Goal: Information Seeking & Learning: Find specific fact

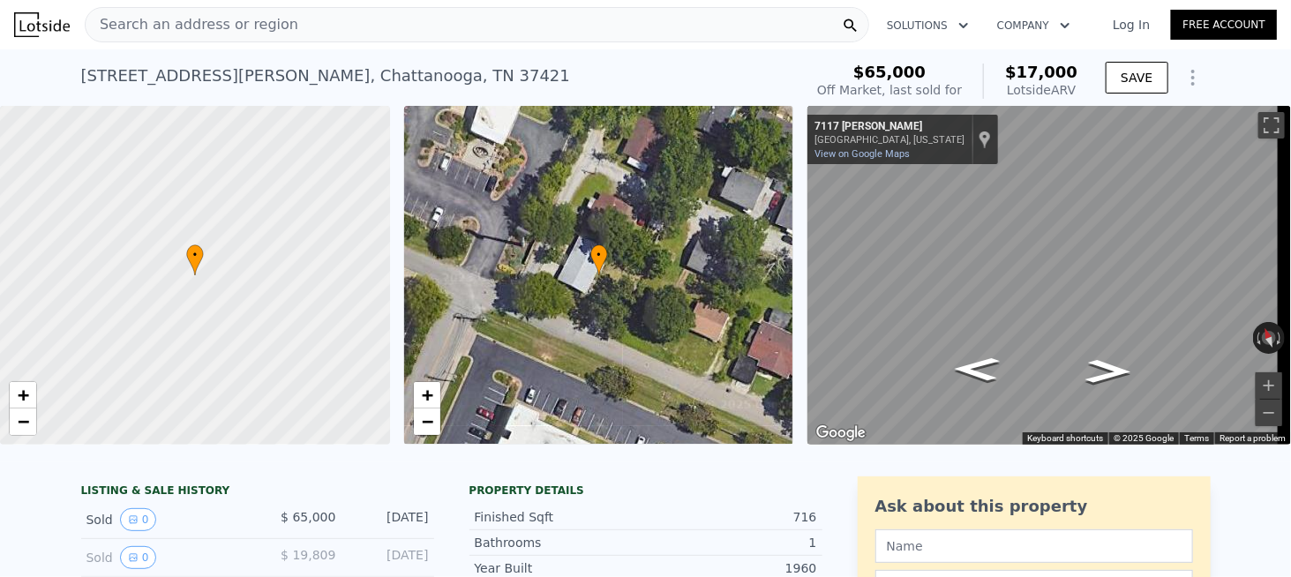
click at [194, 28] on span "Search an address or region" at bounding box center [192, 24] width 213 height 21
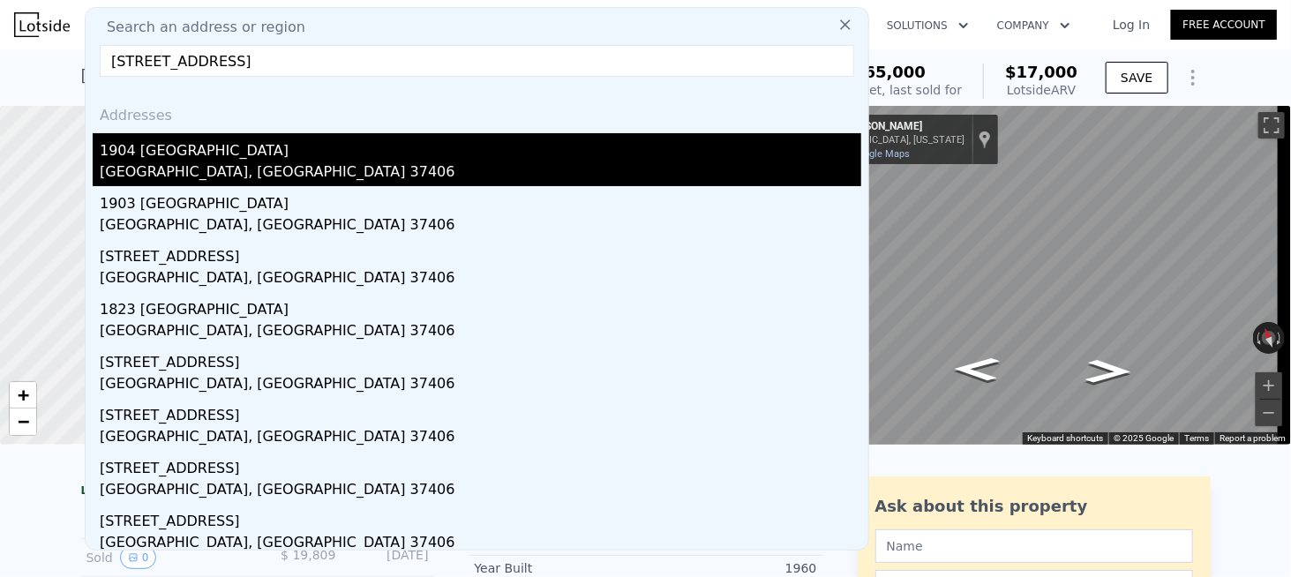
type input "[STREET_ADDRESS]"
click at [191, 160] on div "1904 [GEOGRAPHIC_DATA]" at bounding box center [480, 147] width 761 height 28
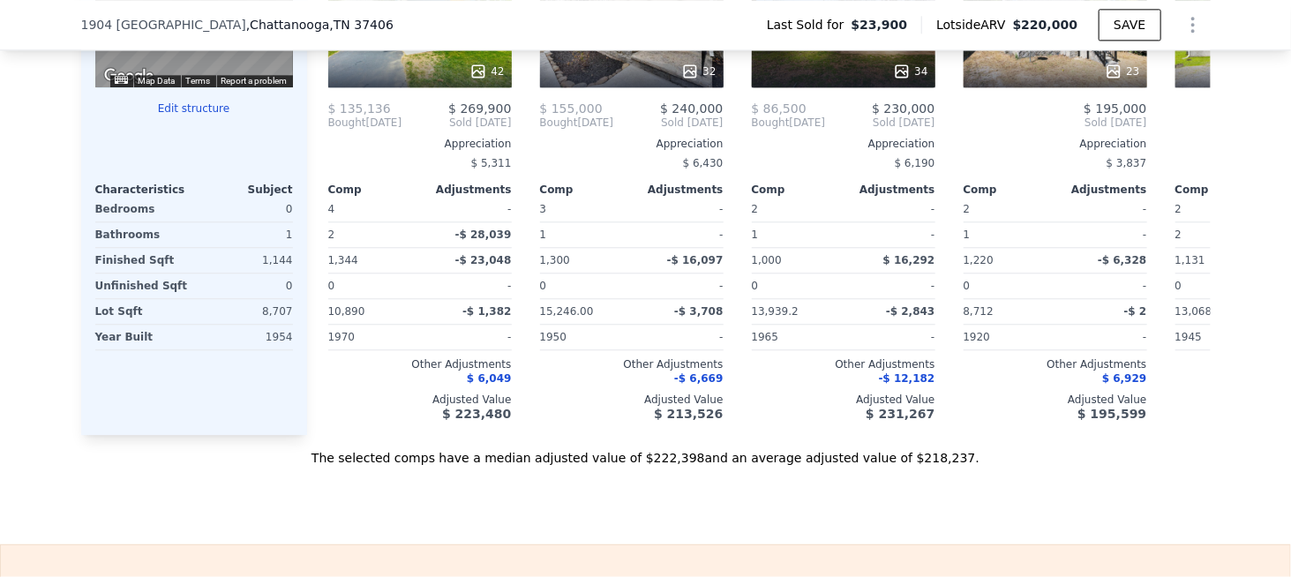
scroll to position [1934, 0]
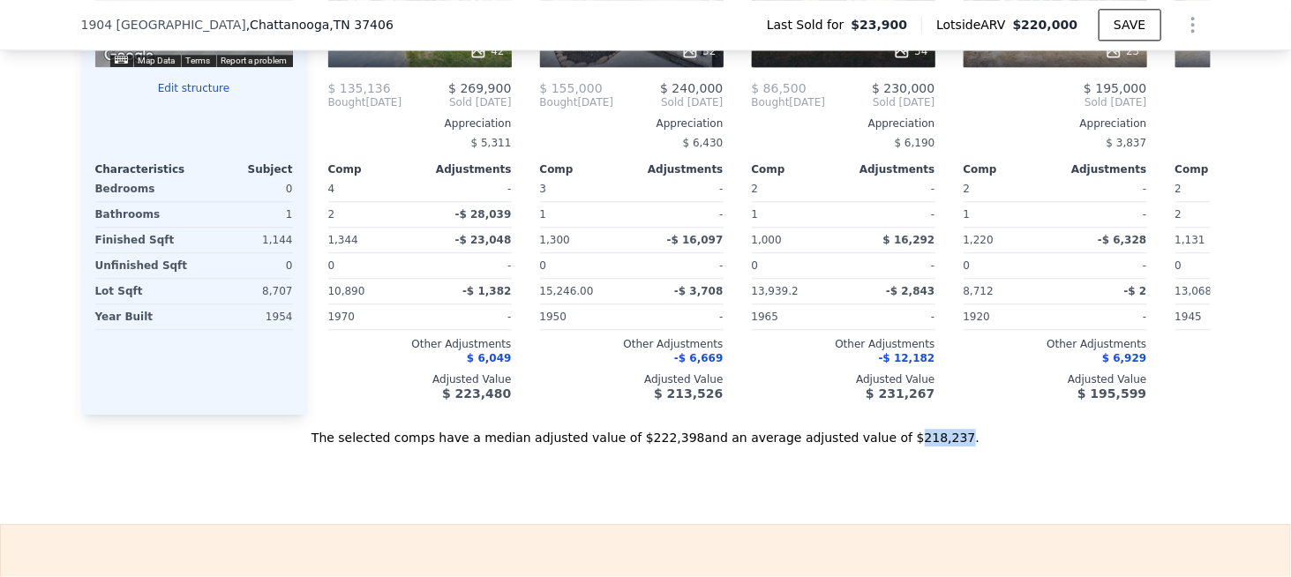
drag, startPoint x: 880, startPoint y: 454, endPoint x: 910, endPoint y: 454, distance: 30.9
click at [910, 446] on div "The selected comps have a median adjusted value of $222,398 and an average adju…" at bounding box center [645, 431] width 1129 height 32
copy div "218,237"
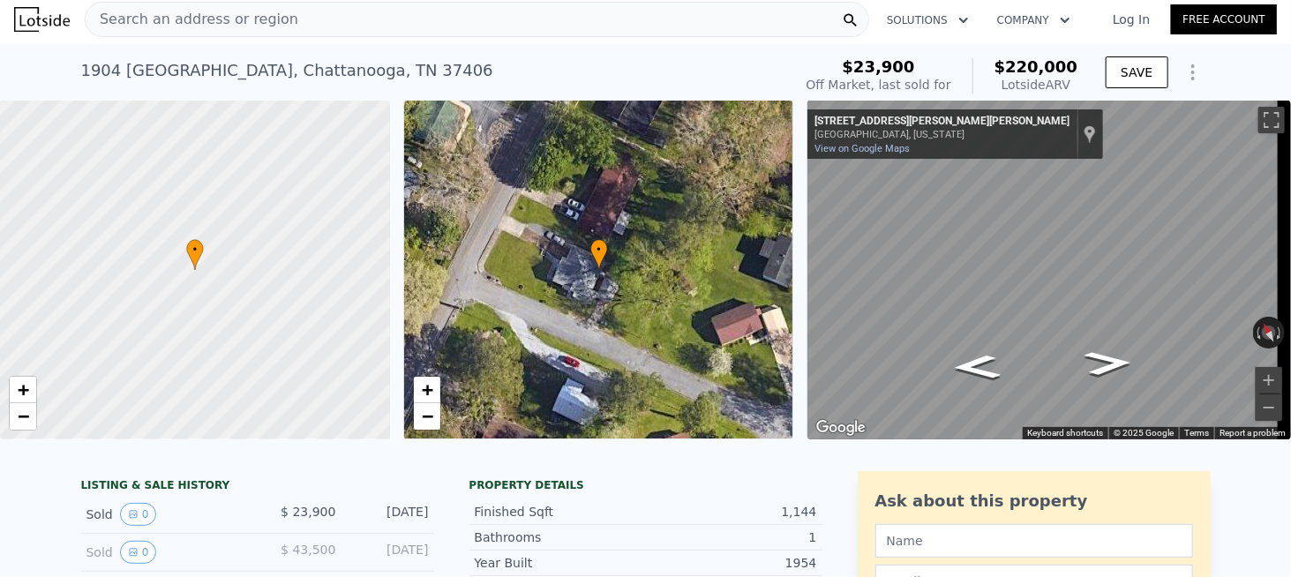
scroll to position [0, 0]
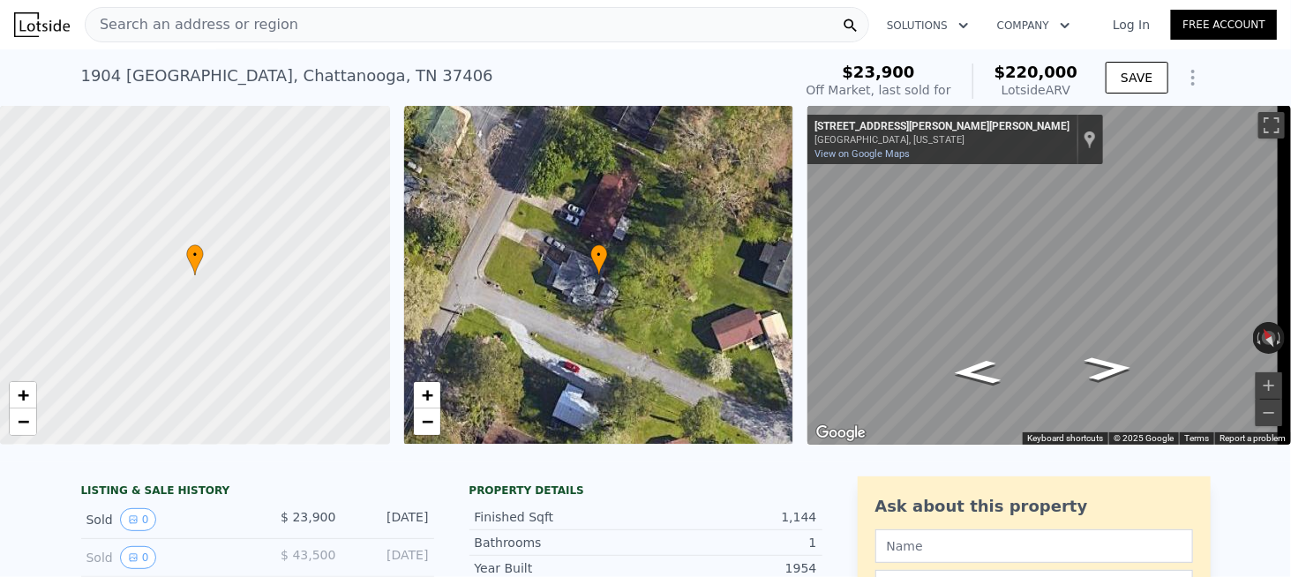
click at [189, 27] on span "Search an address or region" at bounding box center [192, 24] width 213 height 21
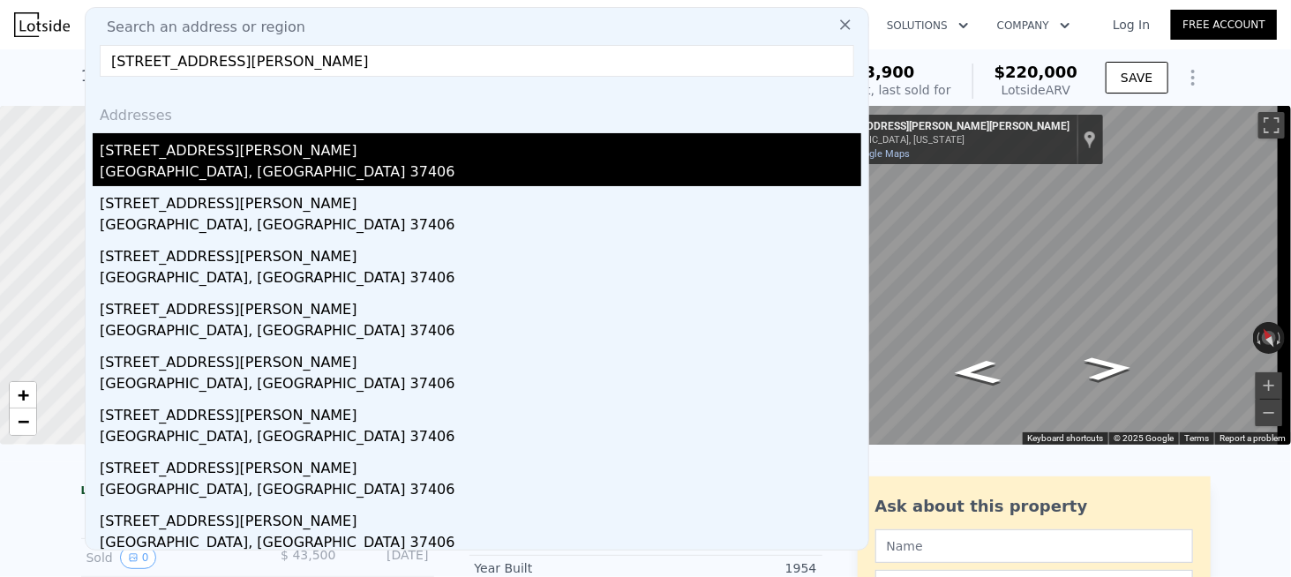
type input "[STREET_ADDRESS][PERSON_NAME]"
click at [196, 162] on div "[GEOGRAPHIC_DATA], [GEOGRAPHIC_DATA] 37406" at bounding box center [480, 173] width 761 height 25
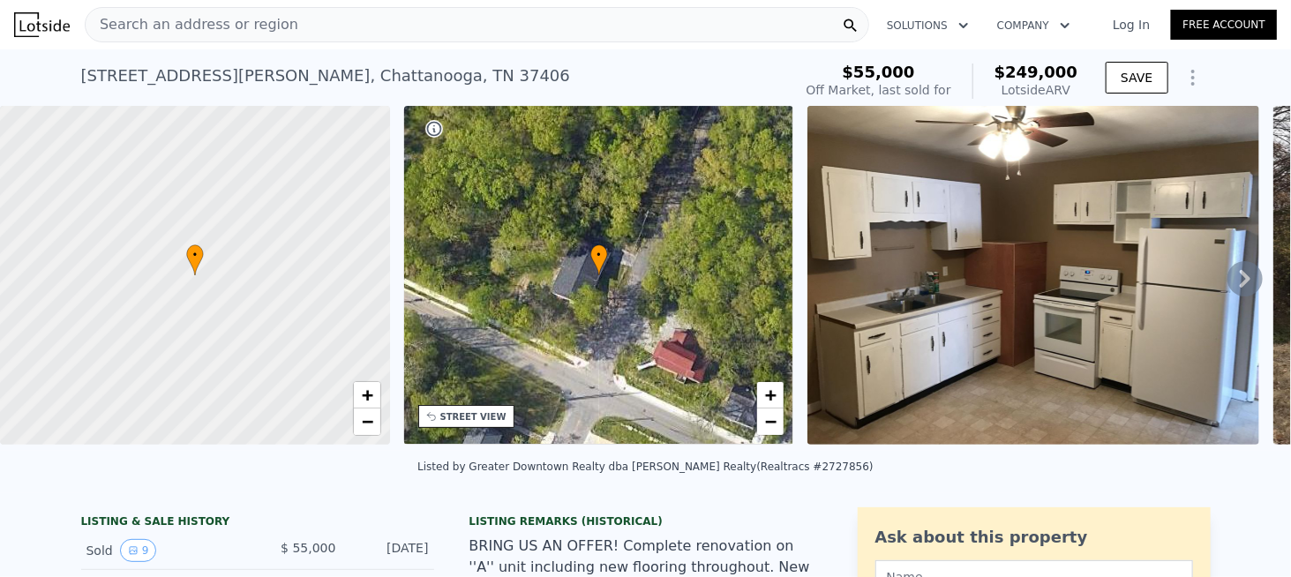
click at [176, 20] on span "Search an address or region" at bounding box center [192, 24] width 213 height 21
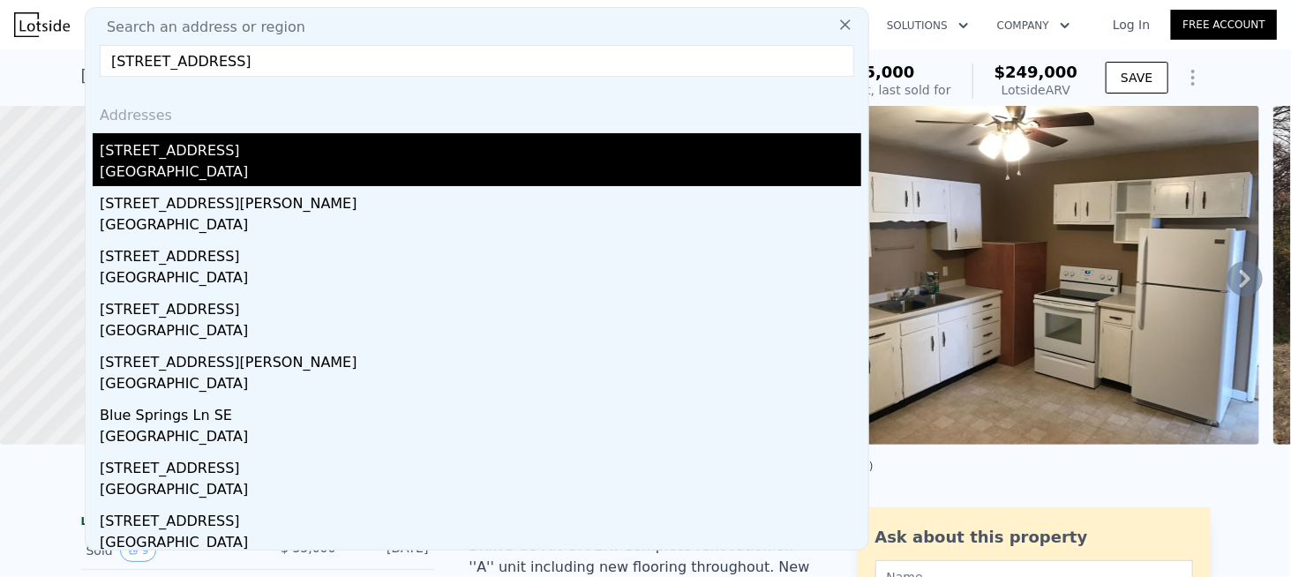
type input "[STREET_ADDRESS]"
click at [148, 153] on div "[STREET_ADDRESS]" at bounding box center [480, 147] width 761 height 28
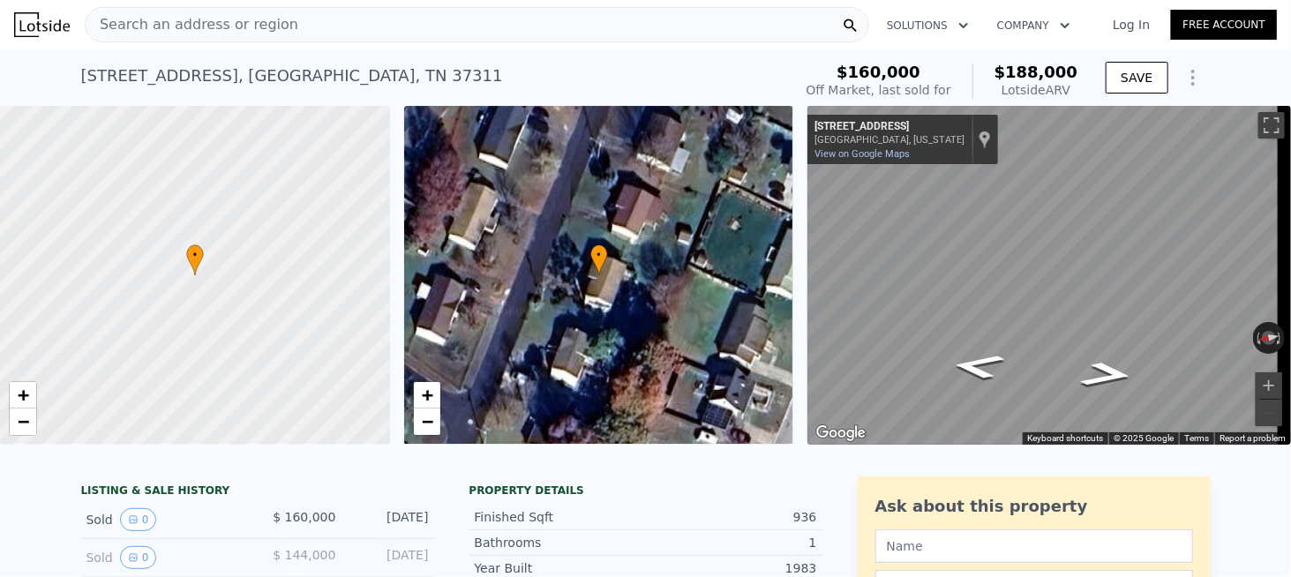
click at [273, 19] on span "Search an address or region" at bounding box center [192, 24] width 213 height 21
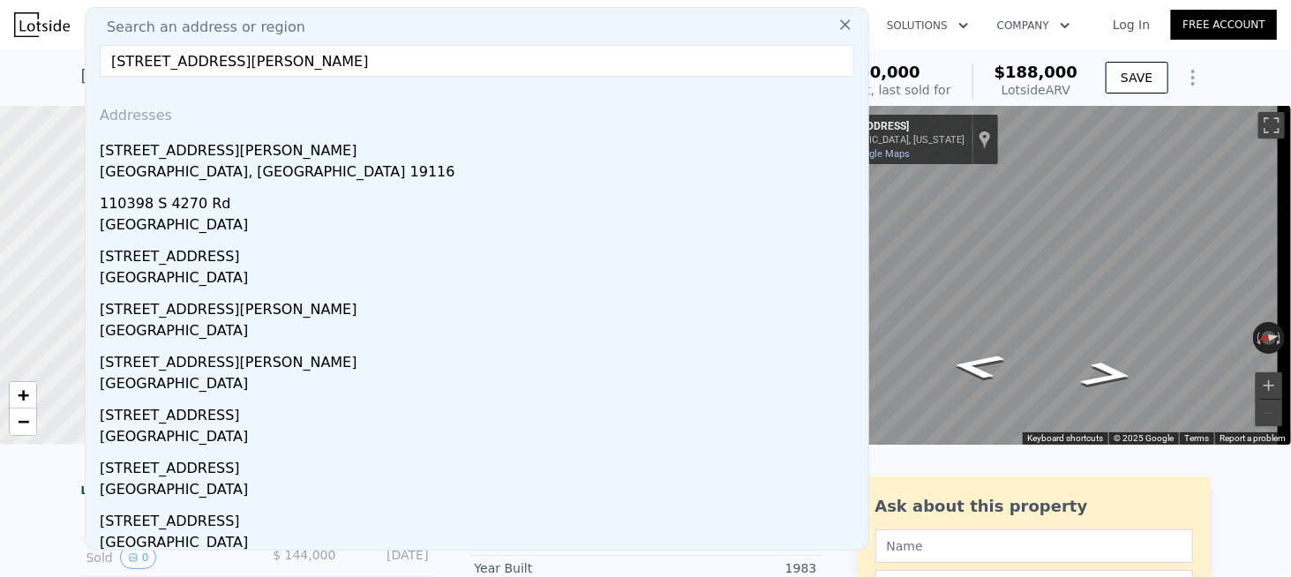
click at [248, 51] on input "[STREET_ADDRESS][PERSON_NAME]" at bounding box center [477, 61] width 754 height 32
paste input "ankins Rd, [PERSON_NAME], TN 37379"
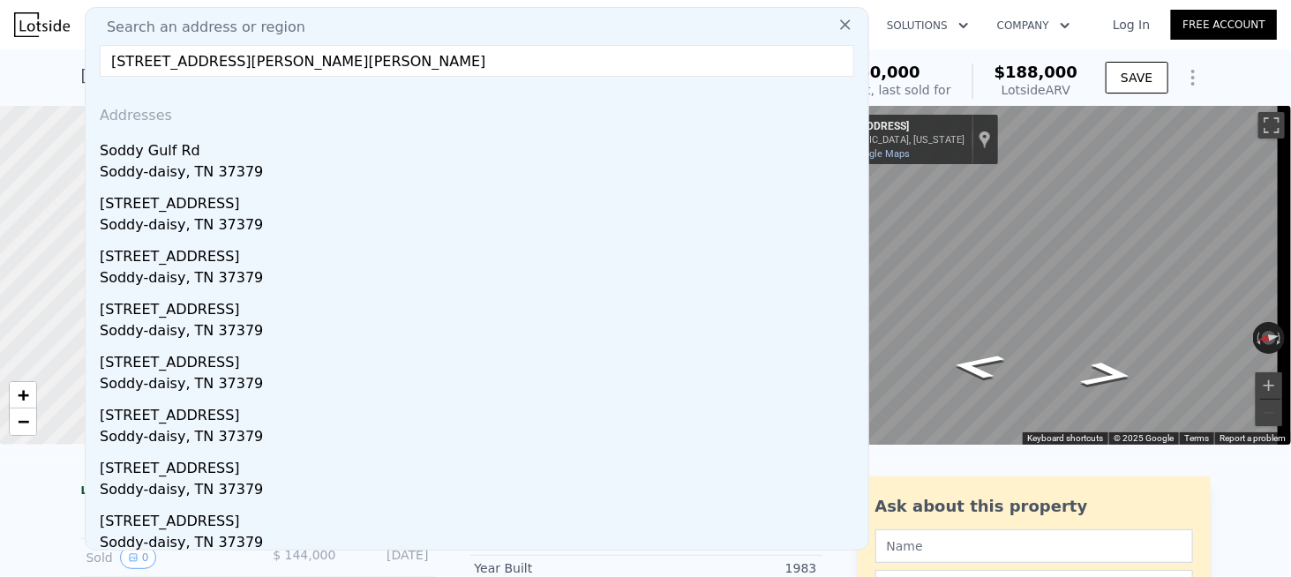
drag, startPoint x: 231, startPoint y: 61, endPoint x: 626, endPoint y: 73, distance: 395.4
click at [596, 72] on input "[STREET_ADDRESS][PERSON_NAME][PERSON_NAME]" at bounding box center [477, 61] width 754 height 32
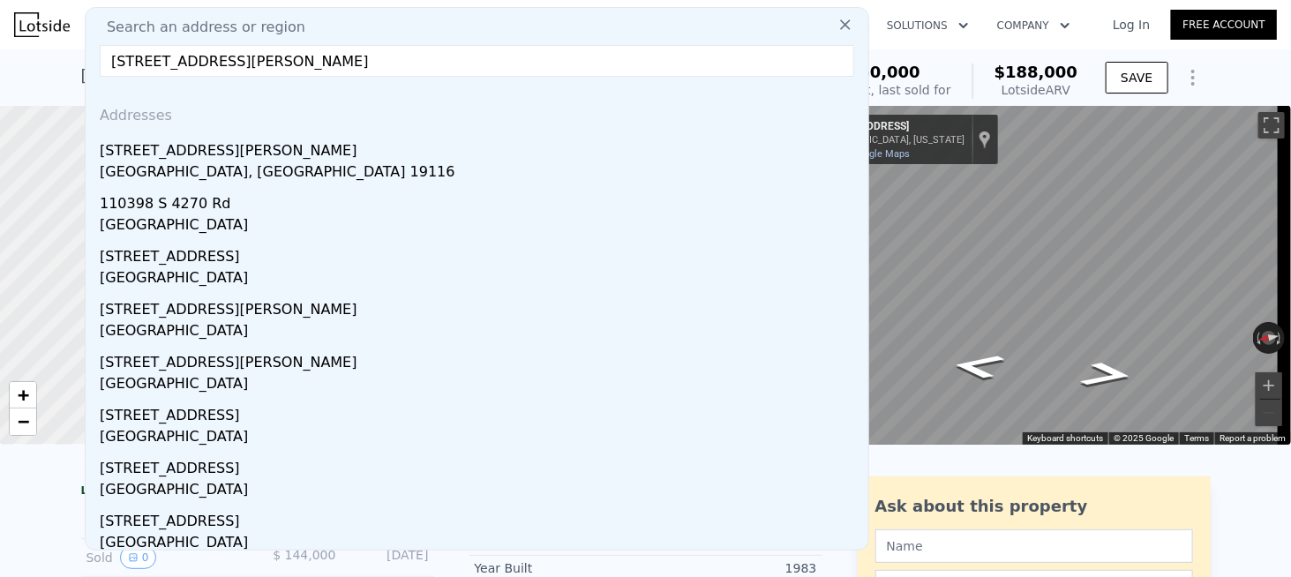
drag, startPoint x: 291, startPoint y: 61, endPoint x: 168, endPoint y: 64, distance: 123.5
paste input "[STREET_ADDRESS]"
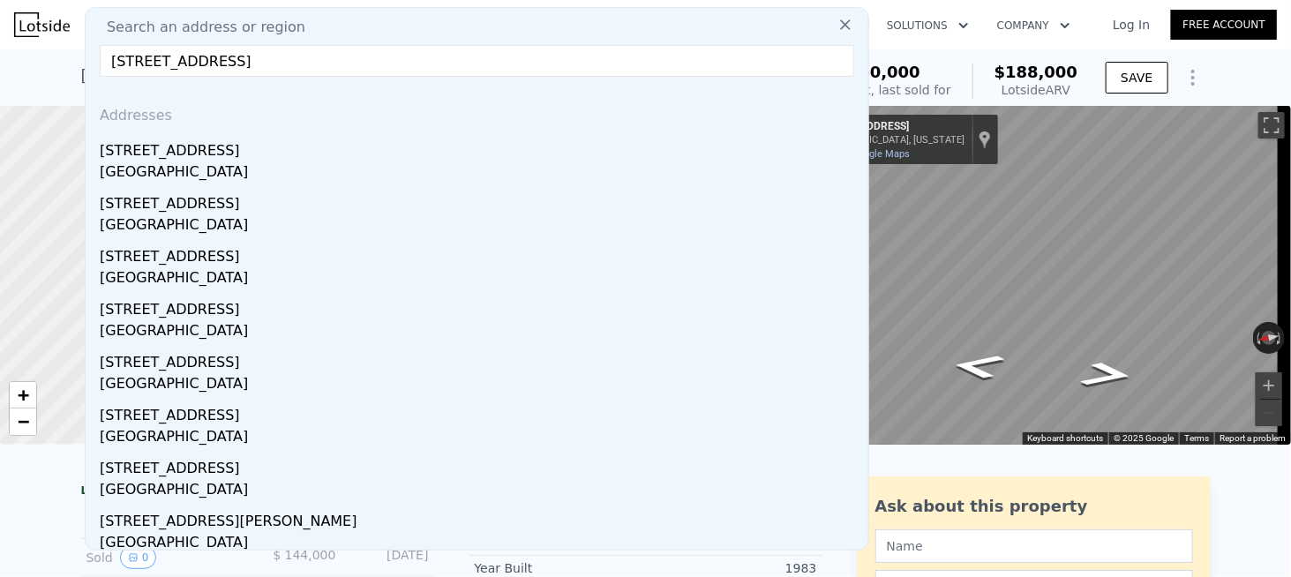
drag, startPoint x: 227, startPoint y: 61, endPoint x: 463, endPoint y: 65, distance: 236.5
click at [455, 64] on input "[STREET_ADDRESS]" at bounding box center [477, 61] width 754 height 32
paste input "[GEOGRAPHIC_DATA]"
drag, startPoint x: 131, startPoint y: 63, endPoint x: 117, endPoint y: 66, distance: 13.7
click at [117, 66] on input "[STREET_ADDRESS]" at bounding box center [477, 61] width 754 height 32
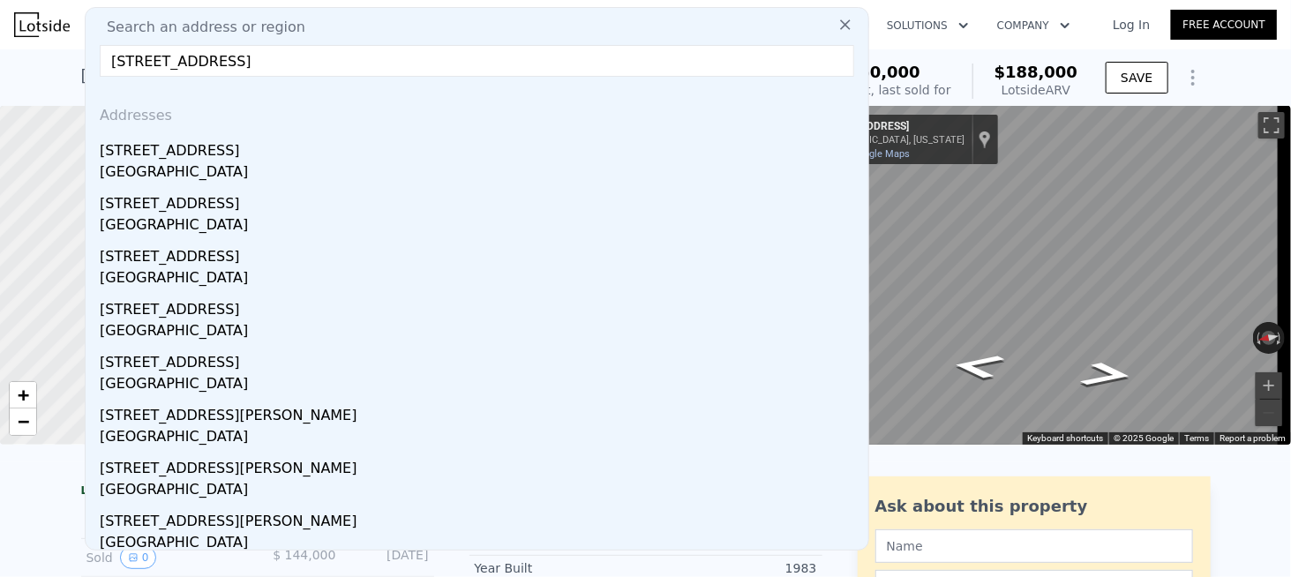
drag, startPoint x: 397, startPoint y: 56, endPoint x: 228, endPoint y: 63, distance: 168.6
click at [228, 63] on input "[STREET_ADDRESS]" at bounding box center [477, 61] width 754 height 32
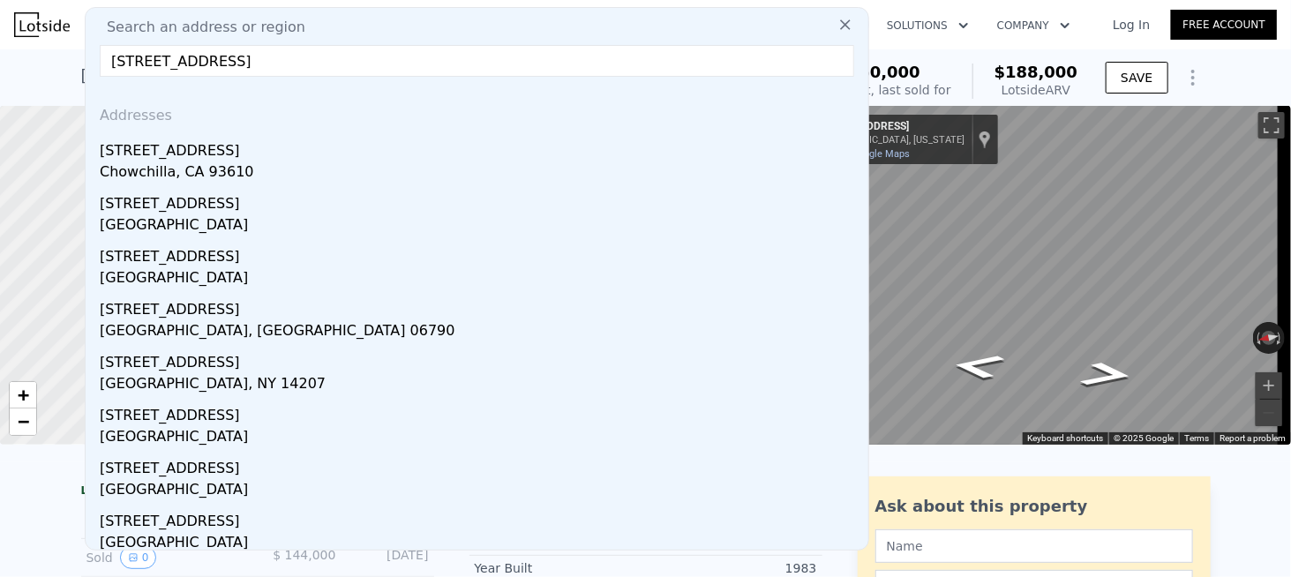
drag, startPoint x: 343, startPoint y: 64, endPoint x: 128, endPoint y: 67, distance: 215.3
click at [131, 67] on input "[STREET_ADDRESS]" at bounding box center [477, 61] width 754 height 32
paste input "[STREET_ADDRESS]"
paste input "text"
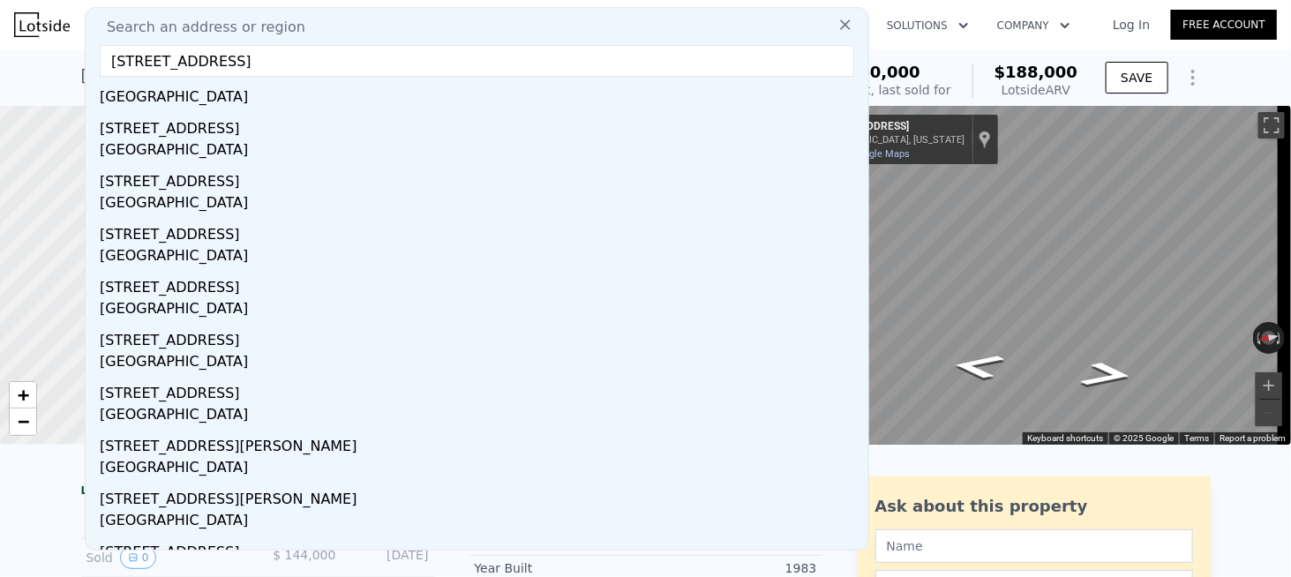
scroll to position [25, 0]
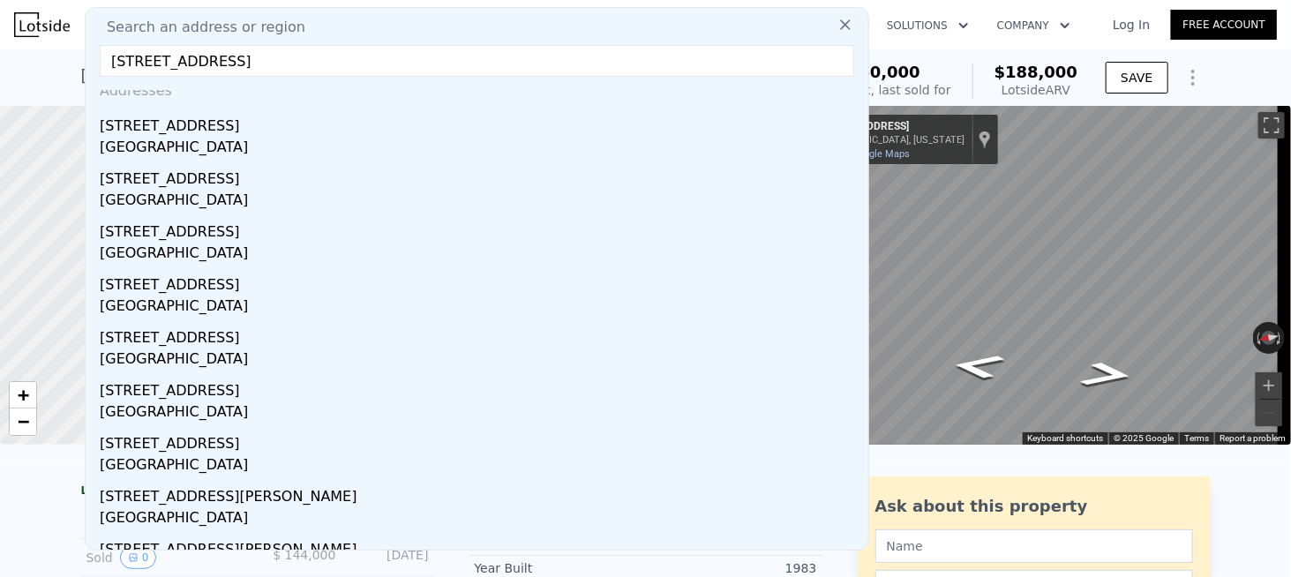
click at [400, 60] on input "[STREET_ADDRESS]" at bounding box center [477, 61] width 754 height 32
paste input "[STREET_ADDRESS]"
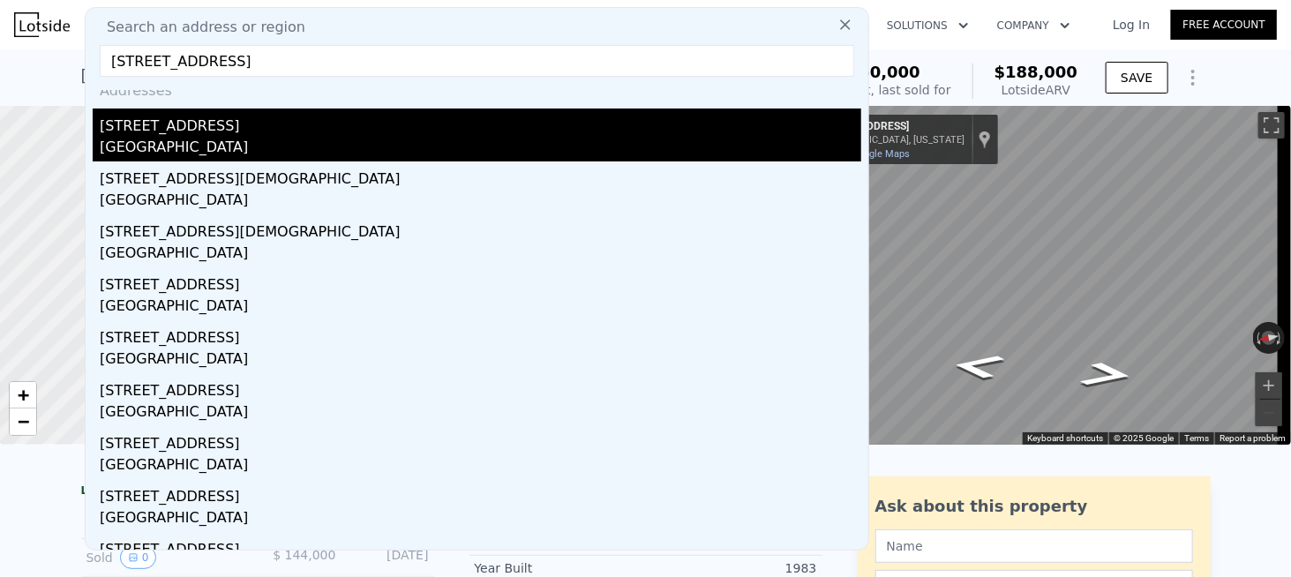
type input "[STREET_ADDRESS]"
click at [181, 137] on div "[GEOGRAPHIC_DATA]" at bounding box center [480, 149] width 761 height 25
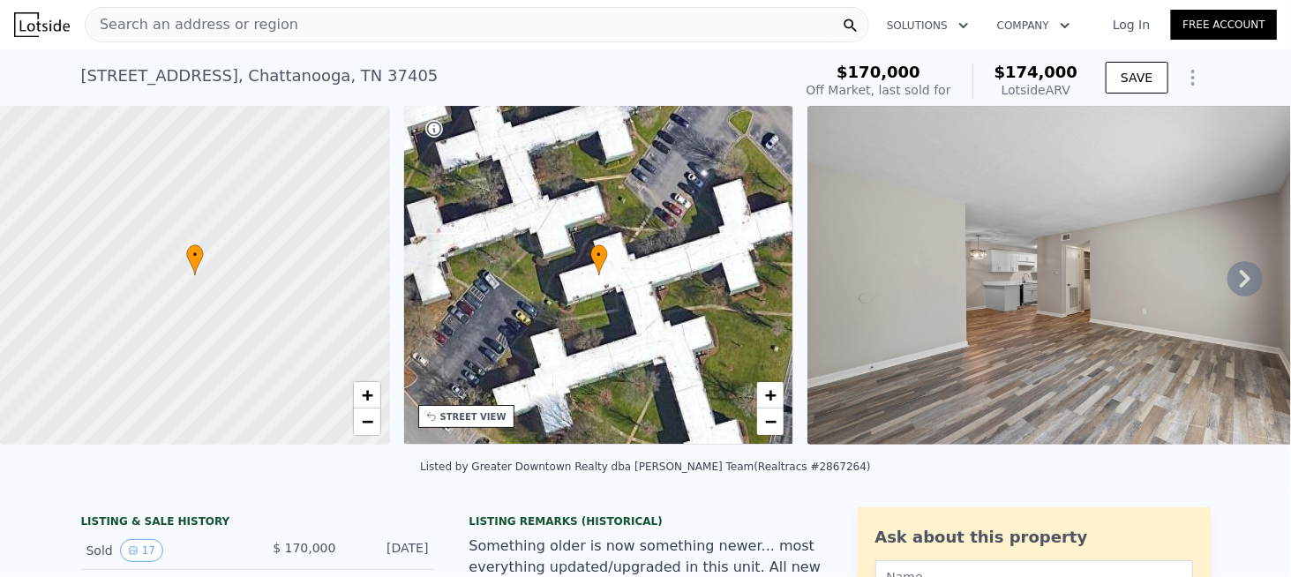
click at [279, 33] on div "Search an address or region" at bounding box center [477, 24] width 784 height 35
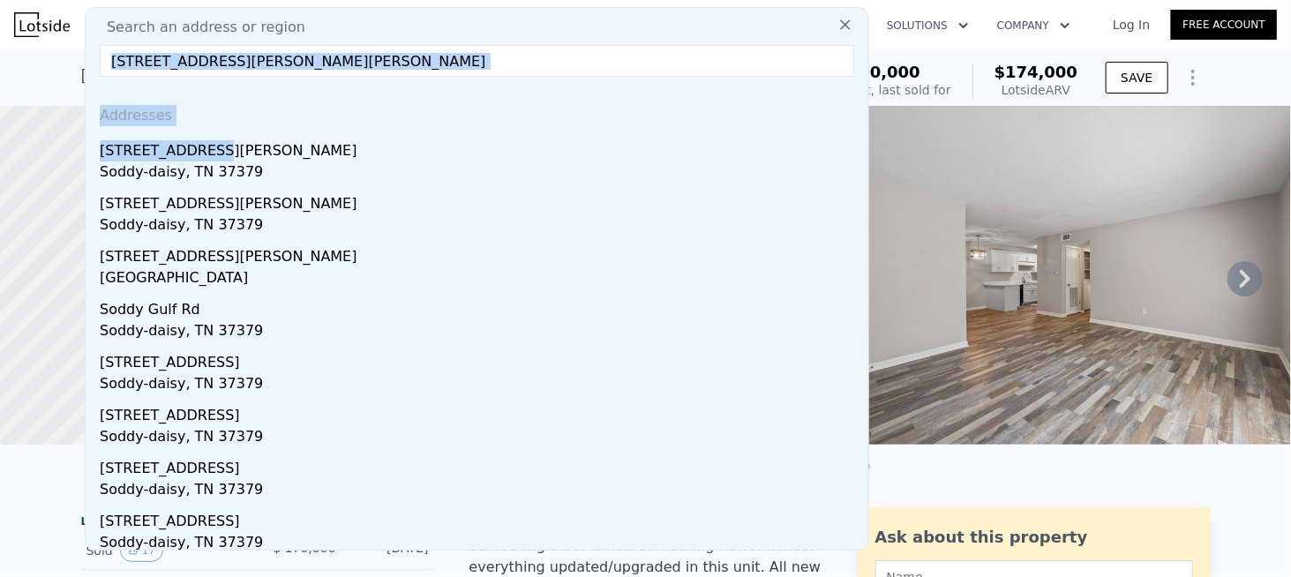
drag, startPoint x: 191, startPoint y: 154, endPoint x: 328, endPoint y: 36, distance: 181.4
click at [328, 36] on div "Search an address or region [STREET_ADDRESS][PERSON_NAME][PERSON_NAME] Addresse…" at bounding box center [477, 278] width 784 height 543
click at [288, 58] on input "[STREET_ADDRESS][PERSON_NAME][PERSON_NAME]" at bounding box center [477, 61] width 754 height 32
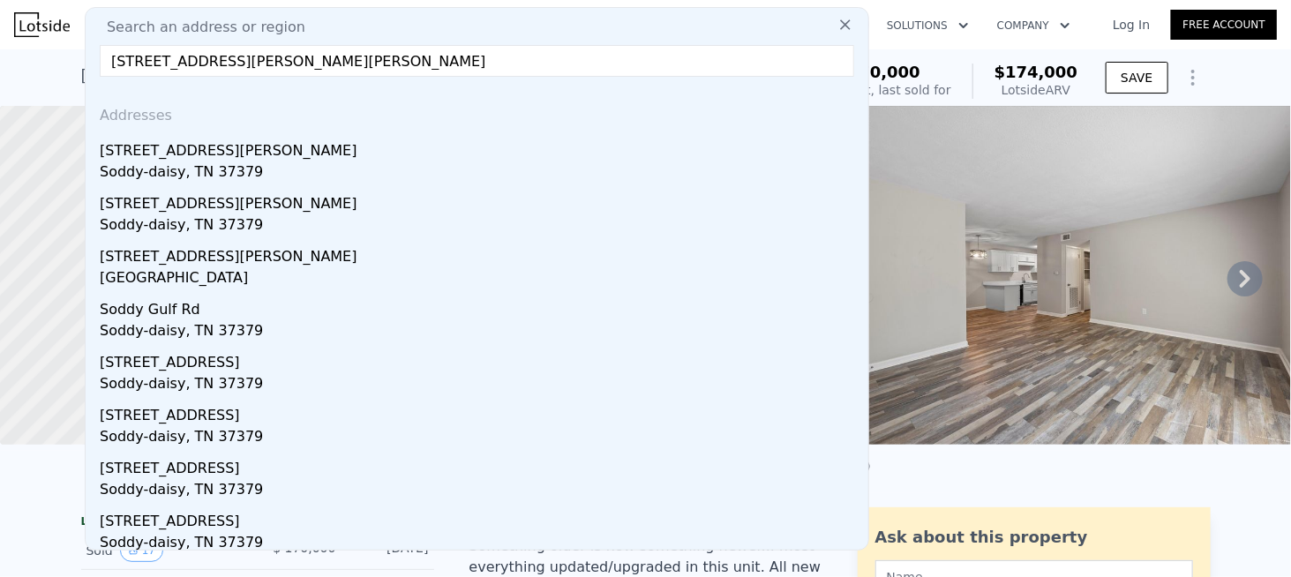
drag, startPoint x: 220, startPoint y: 58, endPoint x: 548, endPoint y: 70, distance: 328.4
click at [542, 70] on input "[STREET_ADDRESS][PERSON_NAME][PERSON_NAME]" at bounding box center [477, 61] width 754 height 32
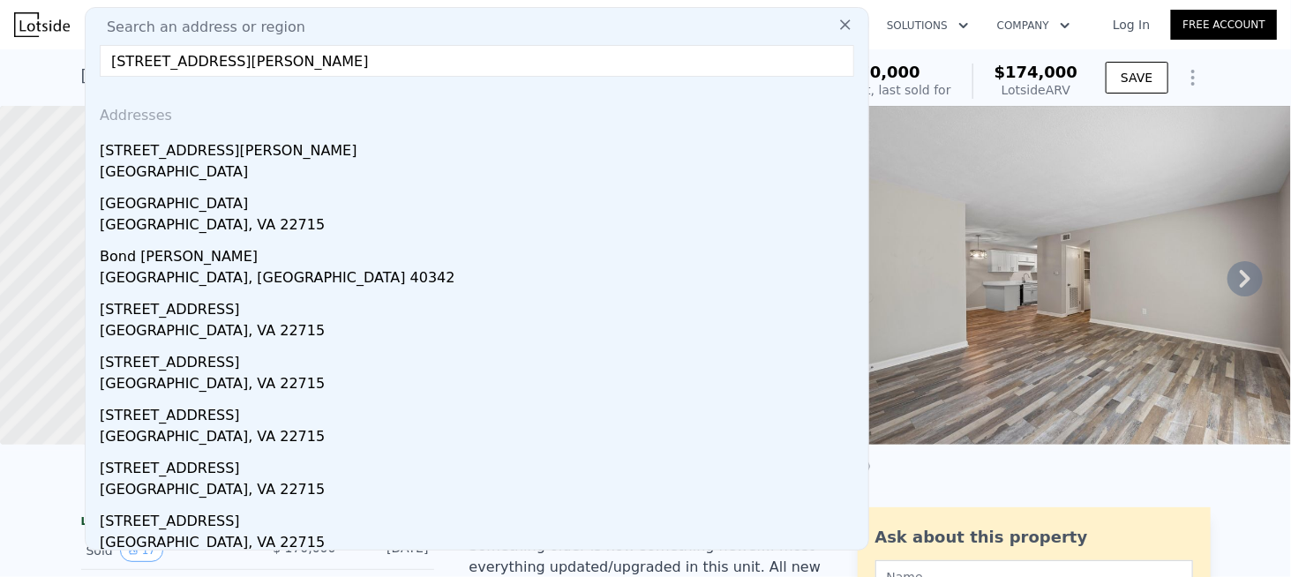
drag, startPoint x: 318, startPoint y: 61, endPoint x: 93, endPoint y: 64, distance: 225.9
paste input "[PERSON_NAME], TN 37379"
type input "[STREET_ADDRESS][PERSON_NAME][PERSON_NAME]"
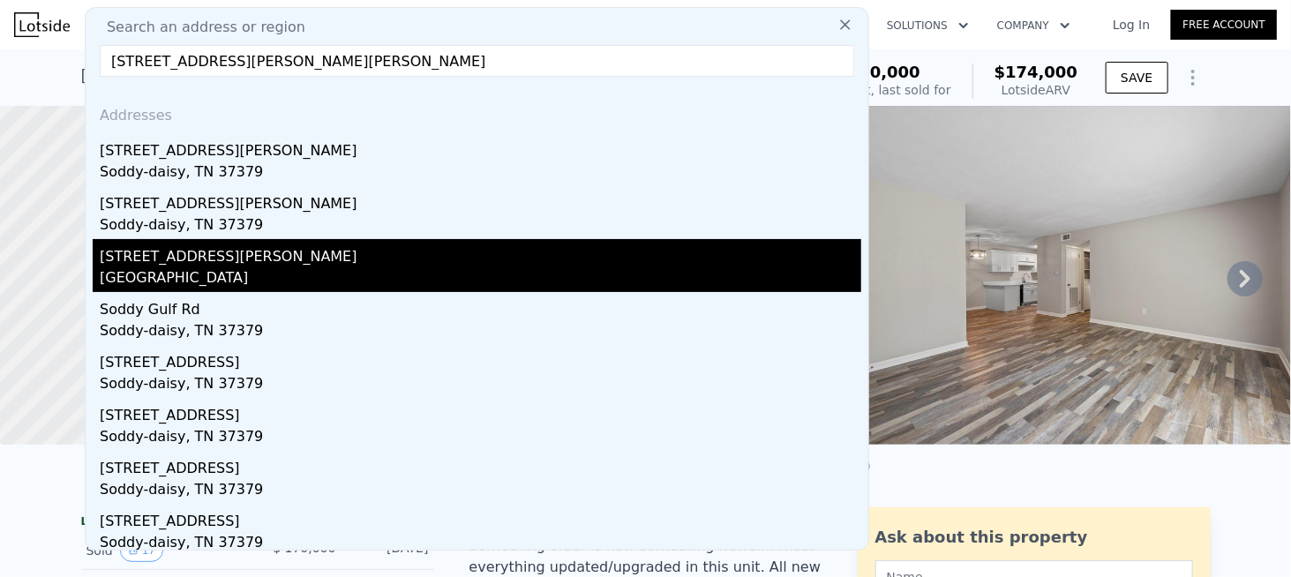
click at [227, 264] on div "[STREET_ADDRESS][PERSON_NAME]" at bounding box center [480, 253] width 761 height 28
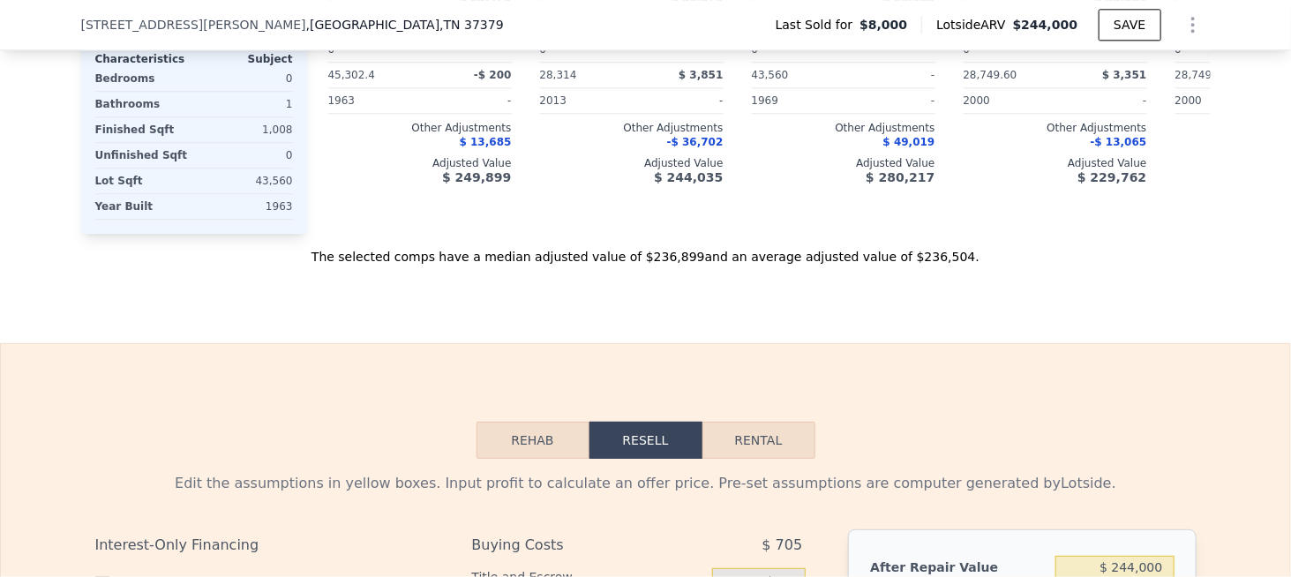
scroll to position [2022, 0]
